Goal: Task Accomplishment & Management: Manage account settings

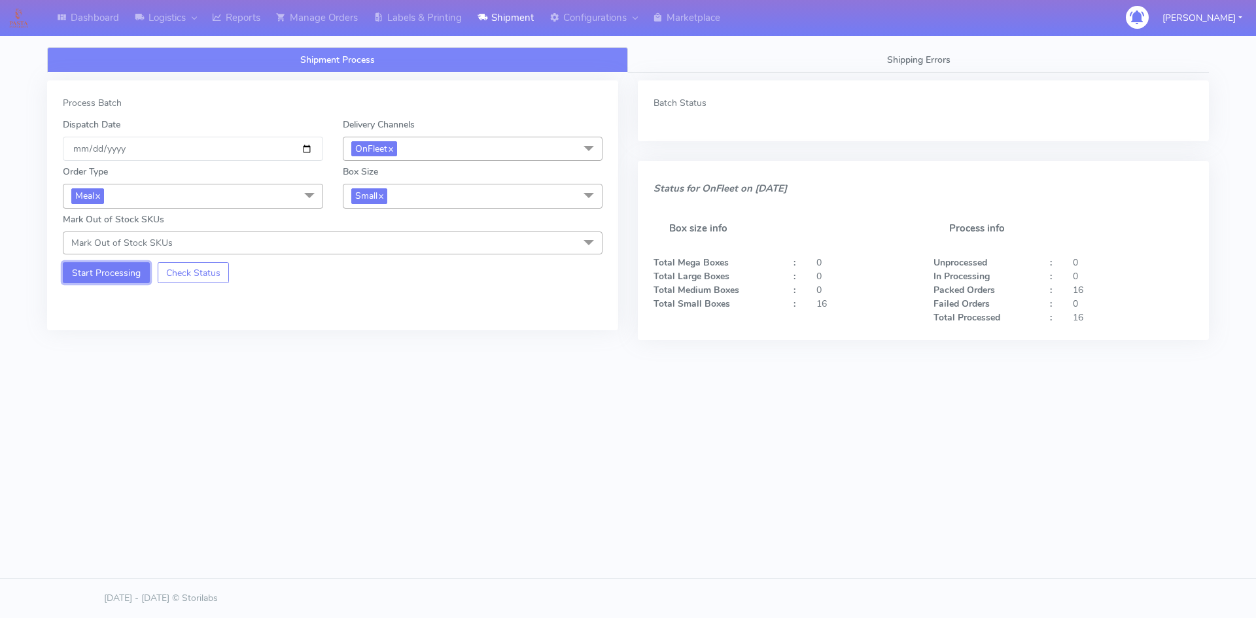
click at [94, 279] on button "Start Processing" at bounding box center [106, 272] width 87 height 21
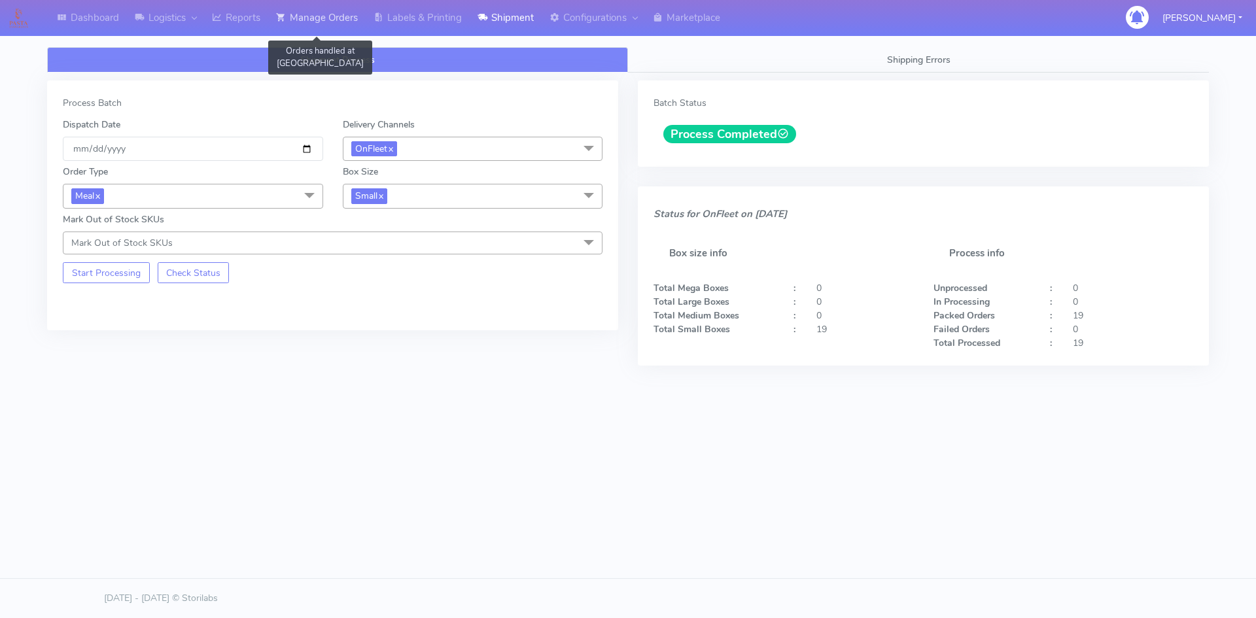
click at [316, 22] on link "Manage Orders" at bounding box center [316, 18] width 97 height 36
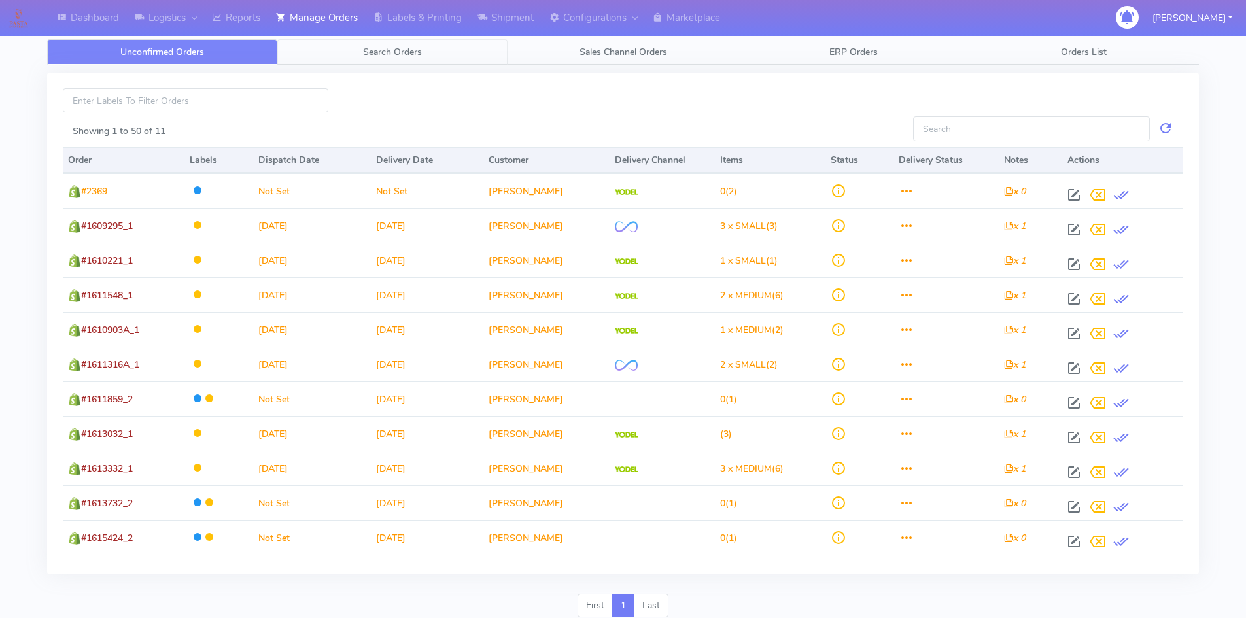
click at [419, 60] on link "Search Orders" at bounding box center [392, 52] width 230 height 26
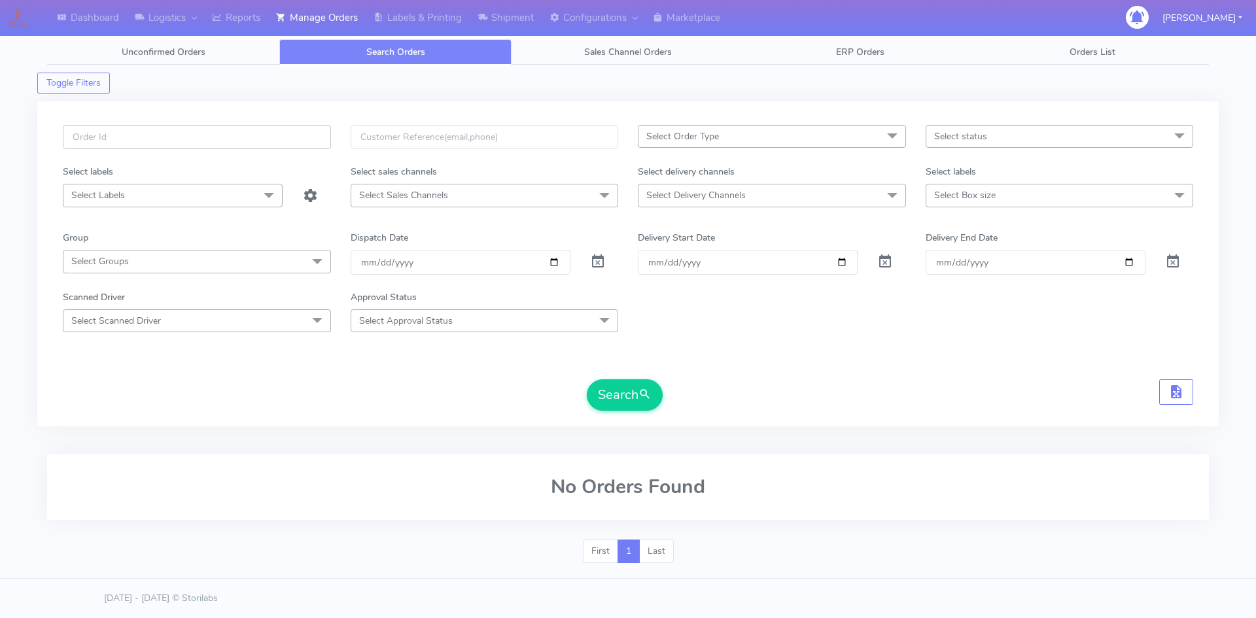
click at [233, 133] on input "text" at bounding box center [197, 137] width 268 height 24
paste input "#1615512_1"
type input "#1615512_1"
click at [598, 264] on span at bounding box center [598, 264] width 16 height 12
click at [625, 394] on button "Search" at bounding box center [625, 394] width 76 height 31
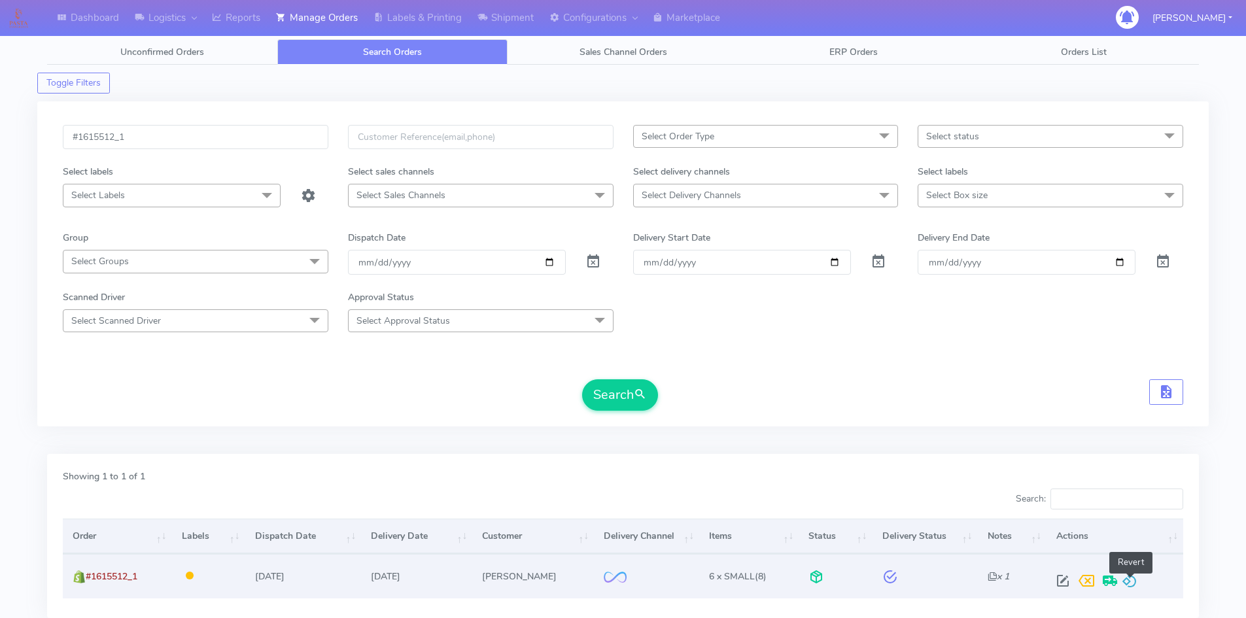
click at [1131, 580] on span at bounding box center [1130, 584] width 16 height 12
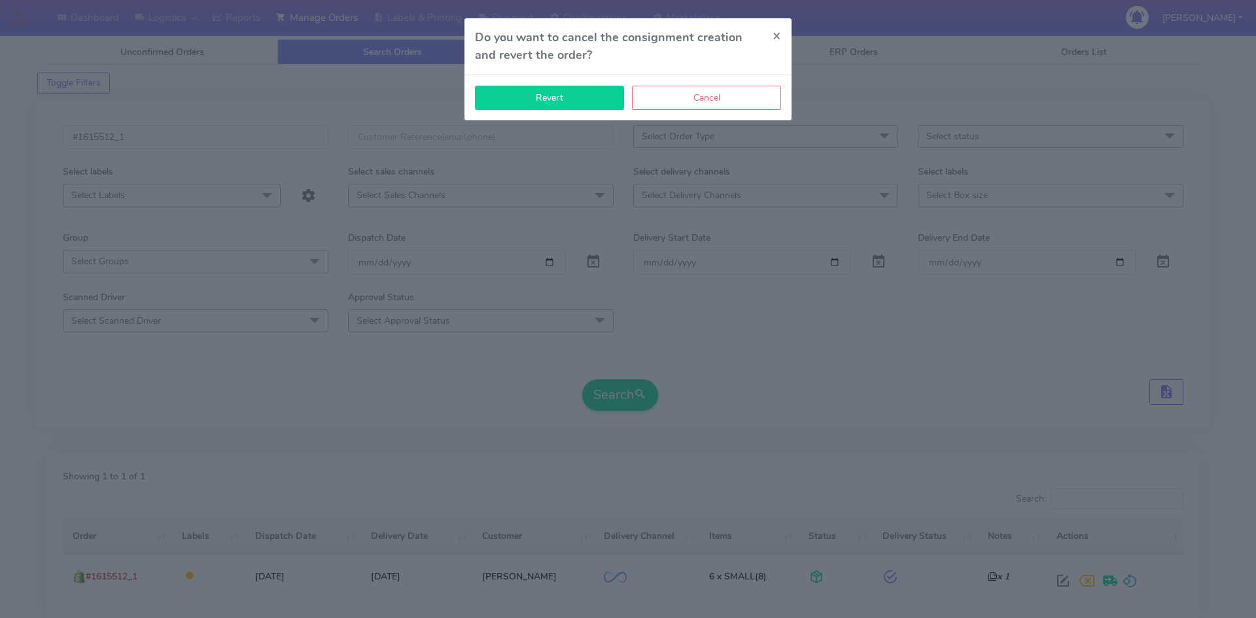
click at [584, 90] on button "Revert" at bounding box center [549, 98] width 149 height 24
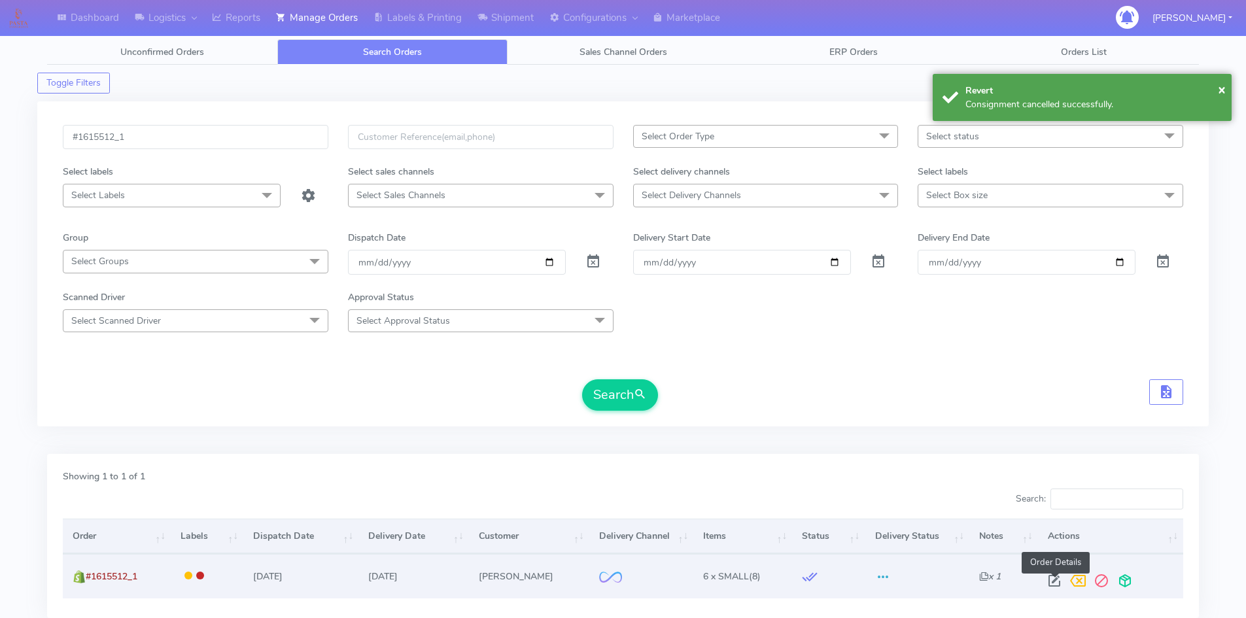
click at [1056, 578] on span at bounding box center [1055, 584] width 24 height 12
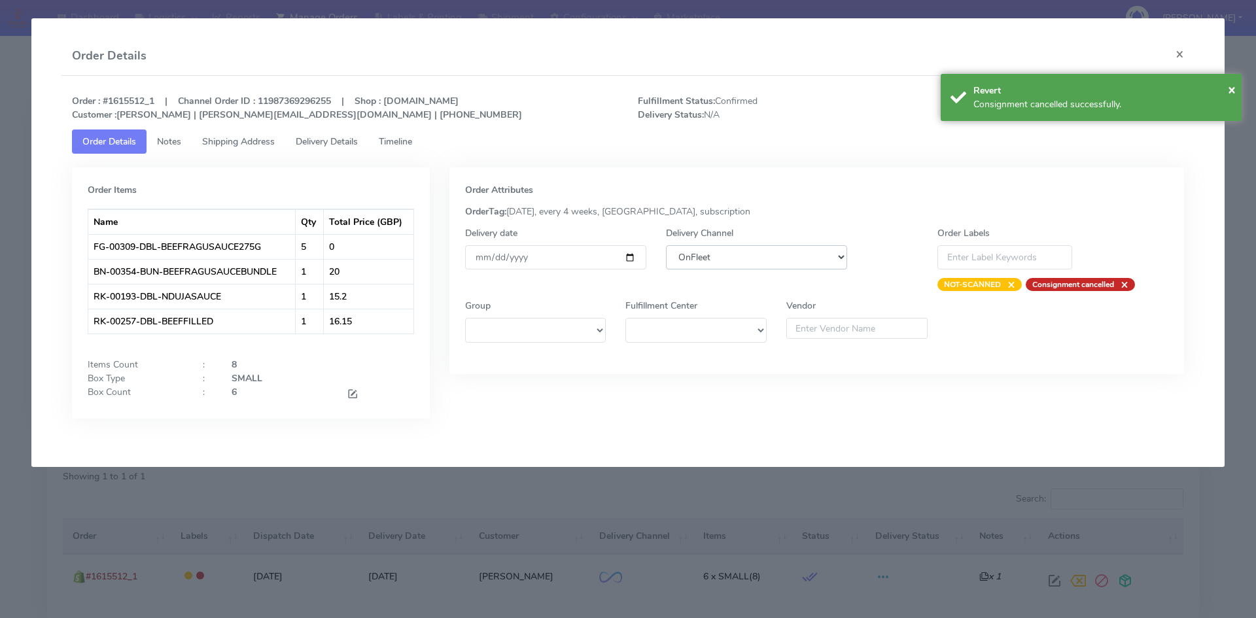
click at [756, 258] on select "DHL OnFleet Royal Mail DPD Yodel MaxOptra Amazon Collection" at bounding box center [756, 257] width 181 height 24
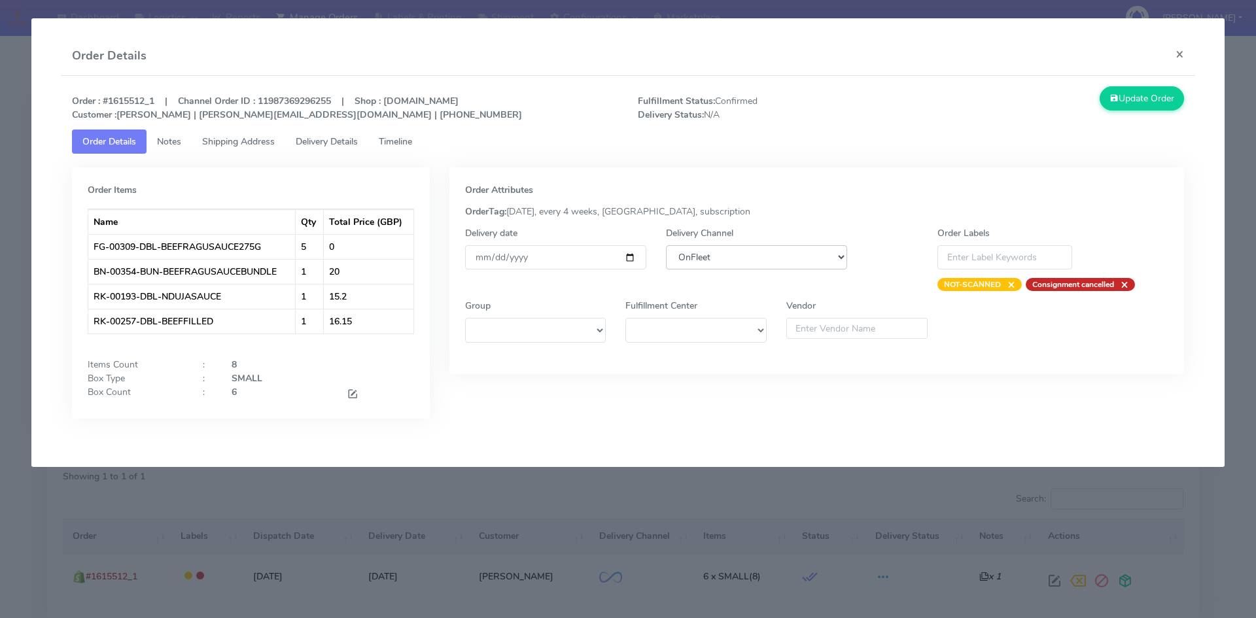
select select "5"
click at [666, 245] on select "DHL OnFleet Royal Mail DPD Yodel MaxOptra Amazon Collection" at bounding box center [756, 257] width 181 height 24
click at [1130, 103] on button "Update Order" at bounding box center [1142, 98] width 85 height 24
